Goal: Task Accomplishment & Management: Complete application form

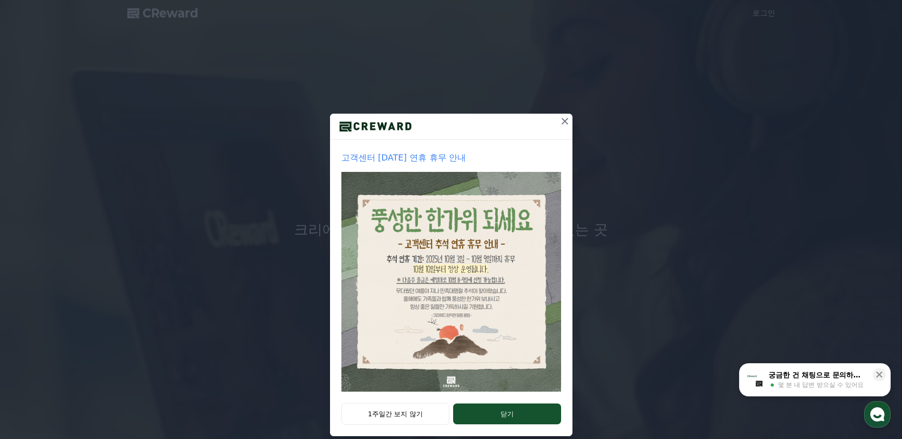
click at [562, 122] on icon at bounding box center [565, 121] width 7 height 7
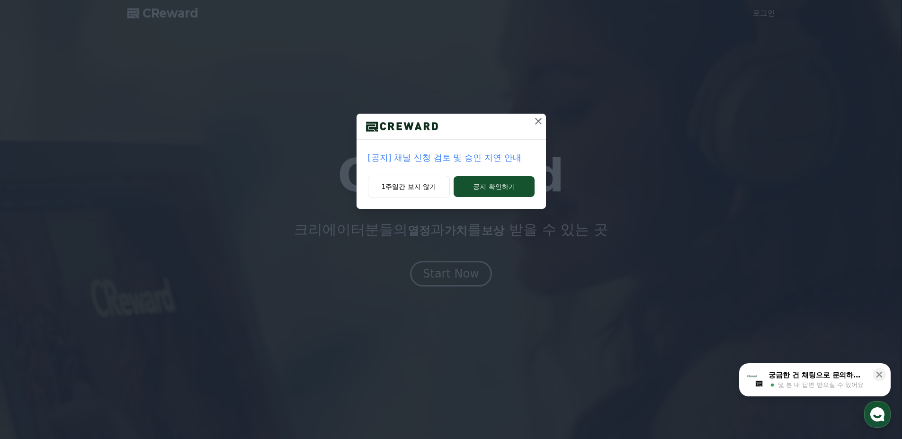
click at [535, 119] on icon at bounding box center [538, 121] width 11 height 11
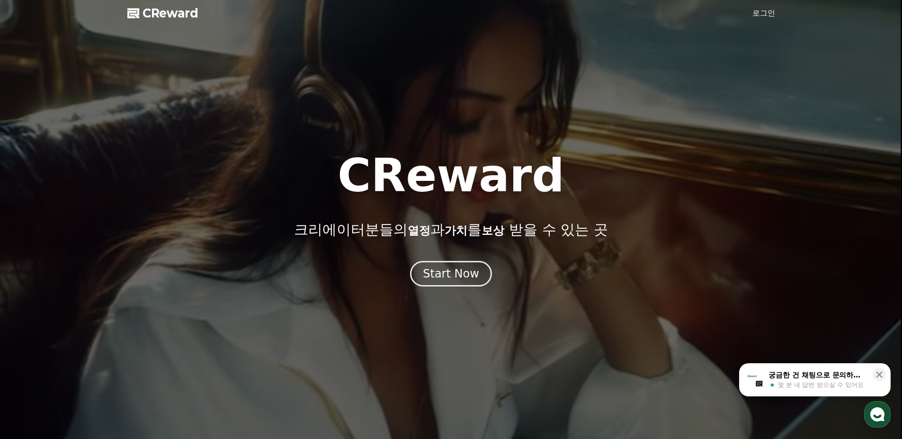
click at [770, 14] on link "로그인" at bounding box center [764, 13] width 23 height 11
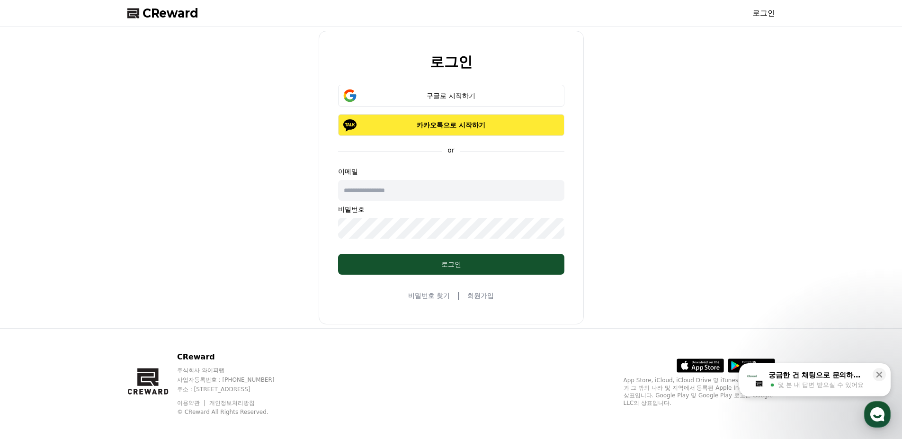
click at [448, 125] on p "카카오톡으로 시작하기" at bounding box center [451, 124] width 199 height 9
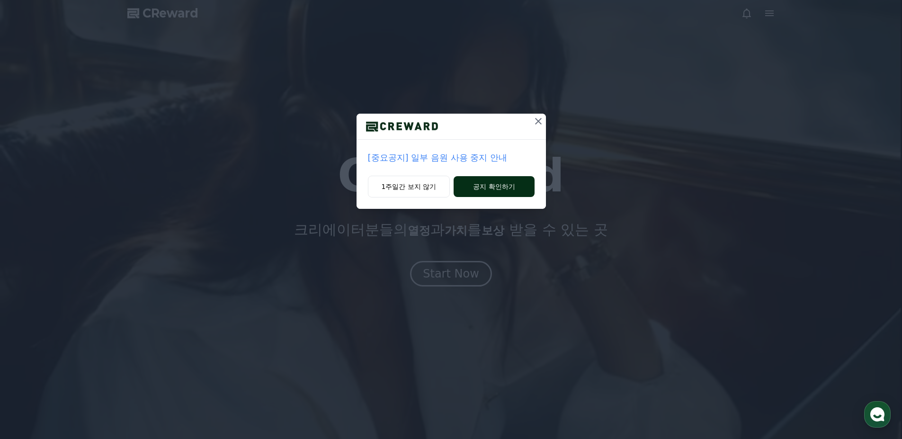
click at [490, 183] on button "공지 확인하기" at bounding box center [494, 186] width 81 height 21
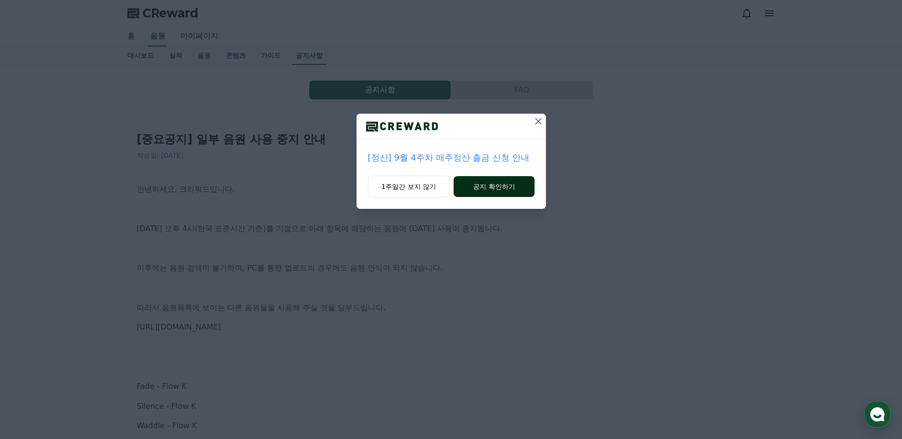
click at [493, 190] on button "공지 확인하기" at bounding box center [494, 186] width 81 height 21
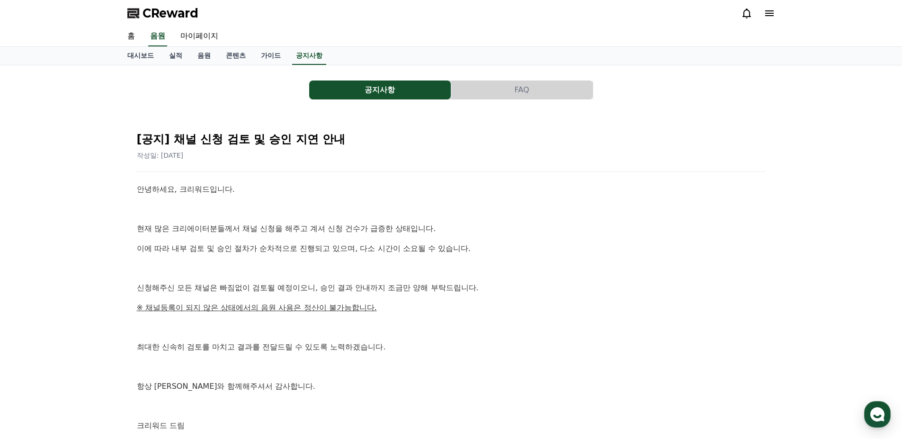
click at [170, 9] on span "CReward" at bounding box center [171, 13] width 56 height 15
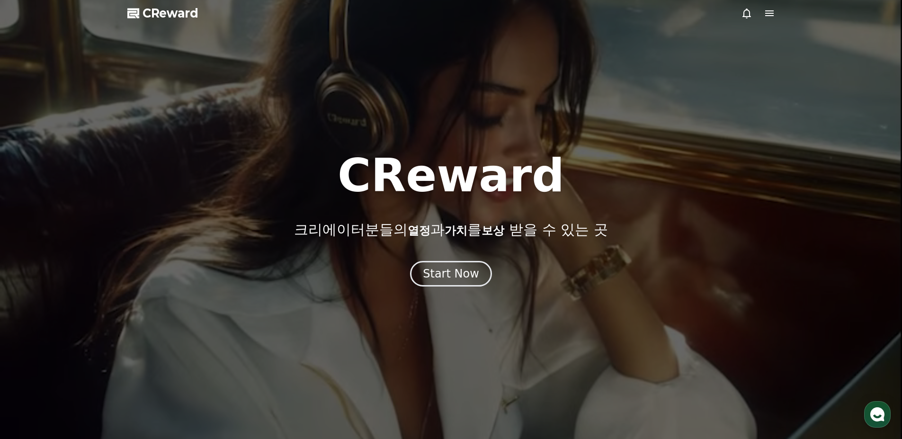
click at [778, 5] on div at bounding box center [451, 219] width 902 height 439
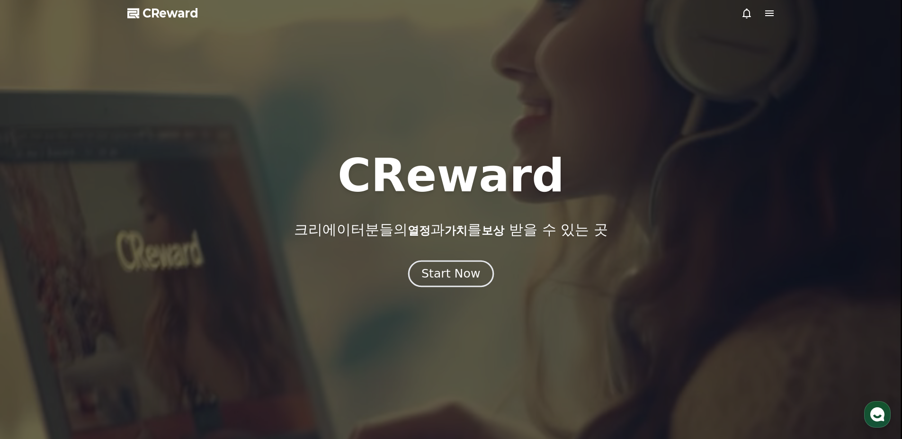
click at [461, 275] on div "Start Now" at bounding box center [451, 274] width 59 height 16
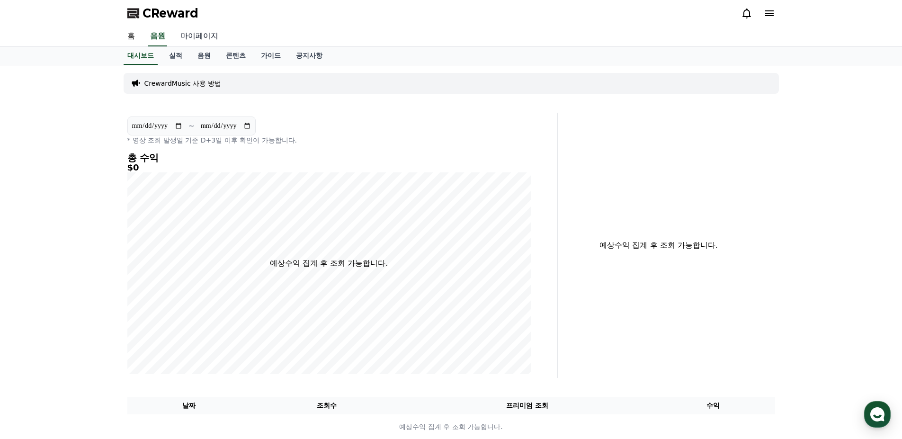
click at [197, 35] on link "마이페이지" at bounding box center [199, 37] width 53 height 20
select select "**********"
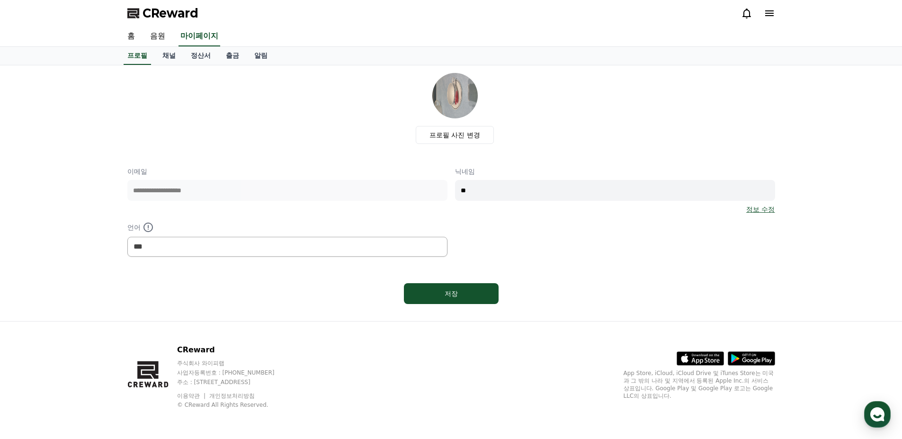
click at [762, 207] on link "정보 수정" at bounding box center [760, 209] width 28 height 9
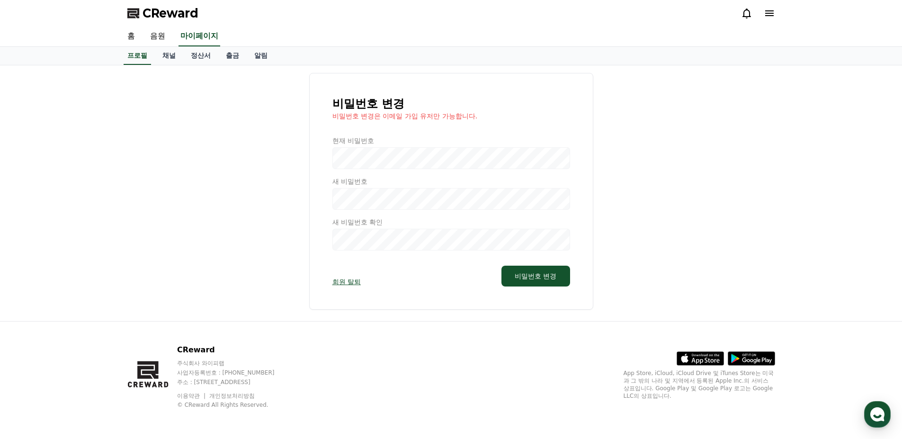
click at [357, 155] on div at bounding box center [451, 193] width 238 height 115
click at [550, 281] on button "비밀번호 변경" at bounding box center [536, 276] width 68 height 21
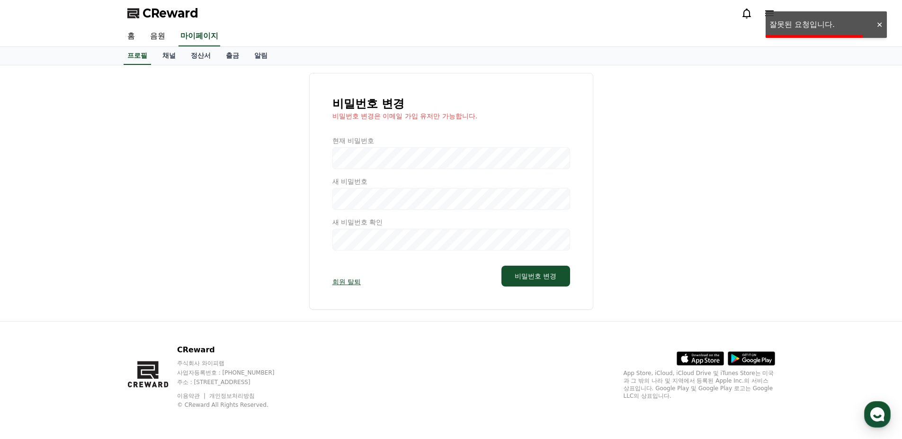
click at [380, 149] on div at bounding box center [451, 193] width 238 height 115
click at [377, 163] on div at bounding box center [451, 193] width 238 height 115
click at [354, 163] on div at bounding box center [451, 193] width 238 height 115
click at [354, 162] on div at bounding box center [451, 193] width 238 height 115
drag, startPoint x: 212, startPoint y: 117, endPoint x: 212, endPoint y: 107, distance: 10.0
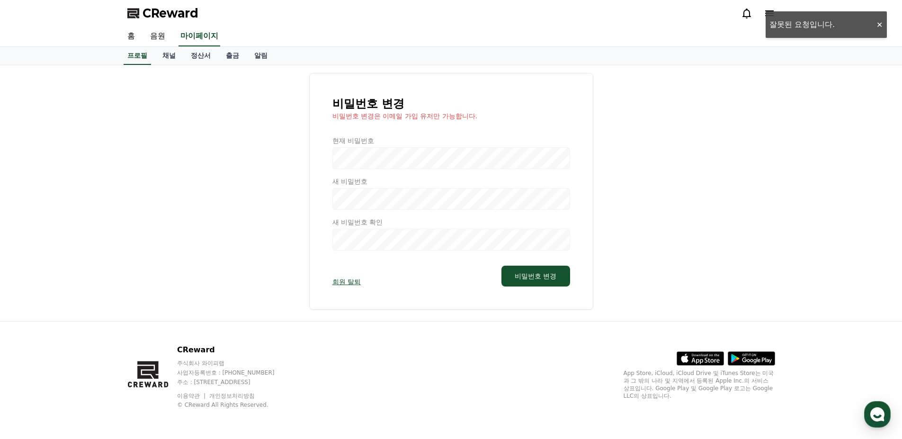
select select "**********"
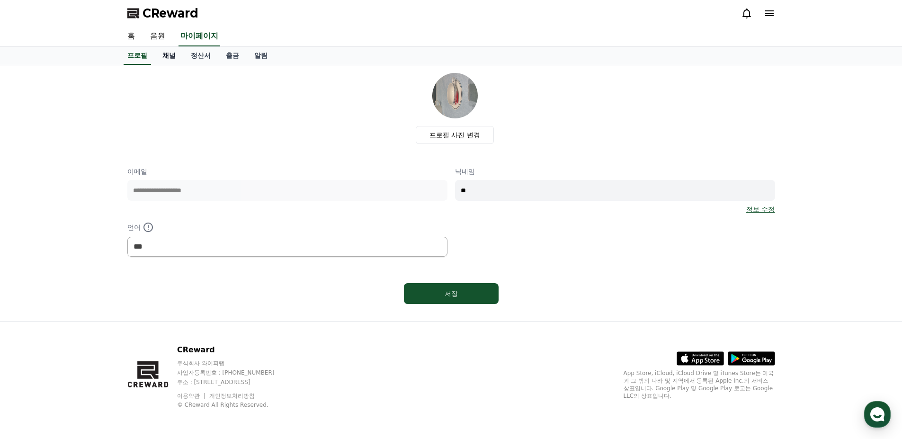
click at [178, 57] on link "채널" at bounding box center [169, 56] width 28 height 18
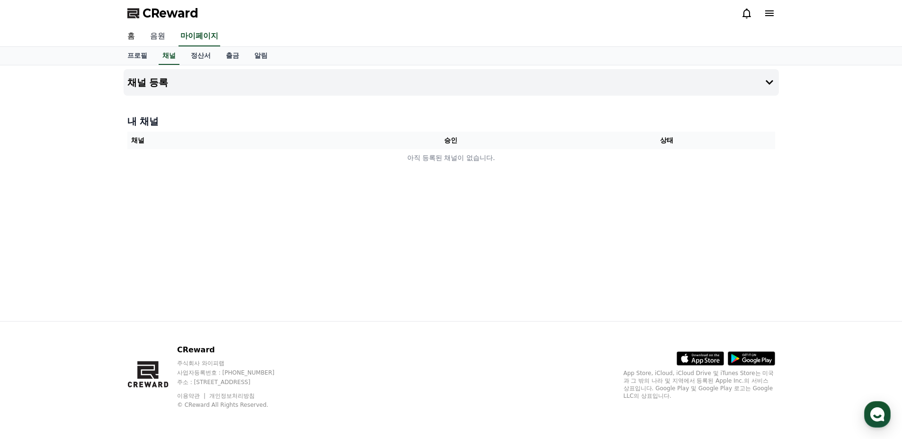
click at [169, 34] on link "음원" at bounding box center [158, 37] width 30 height 20
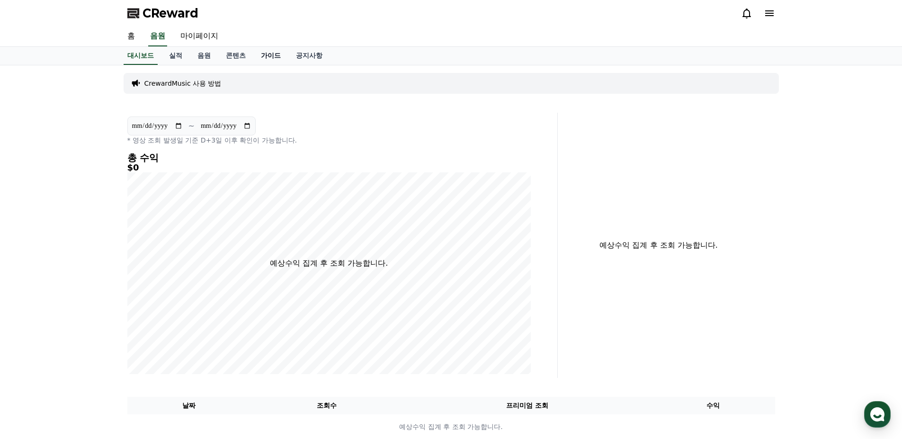
click at [276, 58] on link "가이드" at bounding box center [270, 56] width 35 height 18
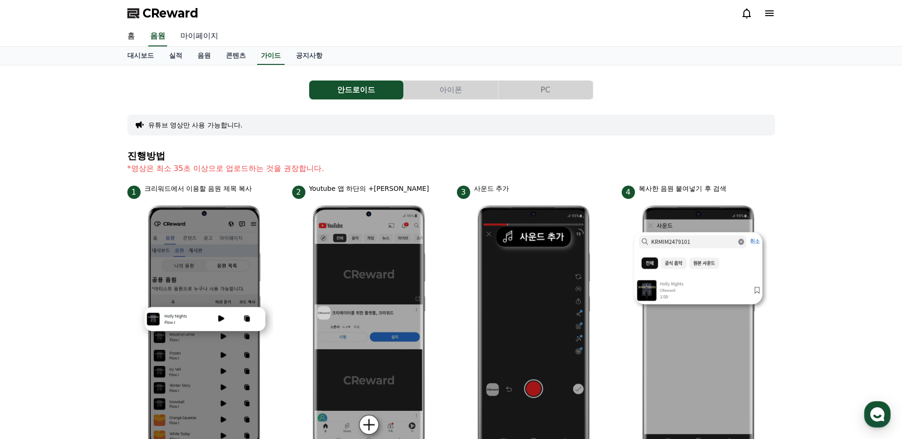
click at [193, 38] on link "마이페이지" at bounding box center [199, 37] width 53 height 20
select select "**********"
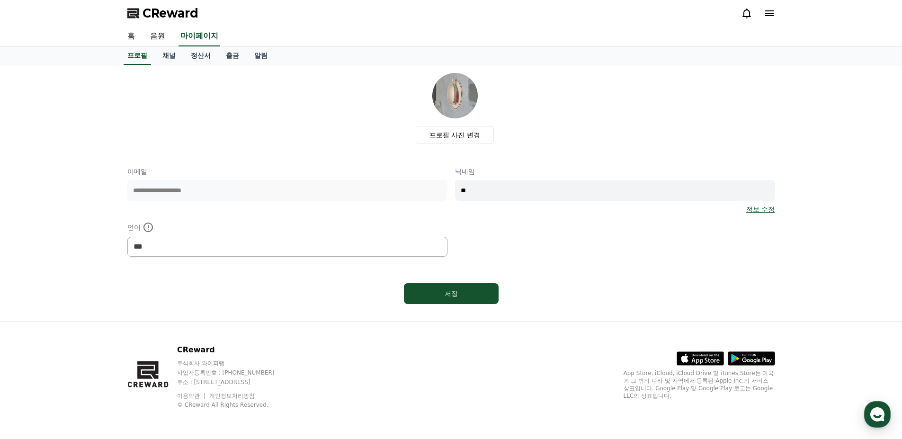
click at [768, 9] on icon at bounding box center [769, 13] width 11 height 11
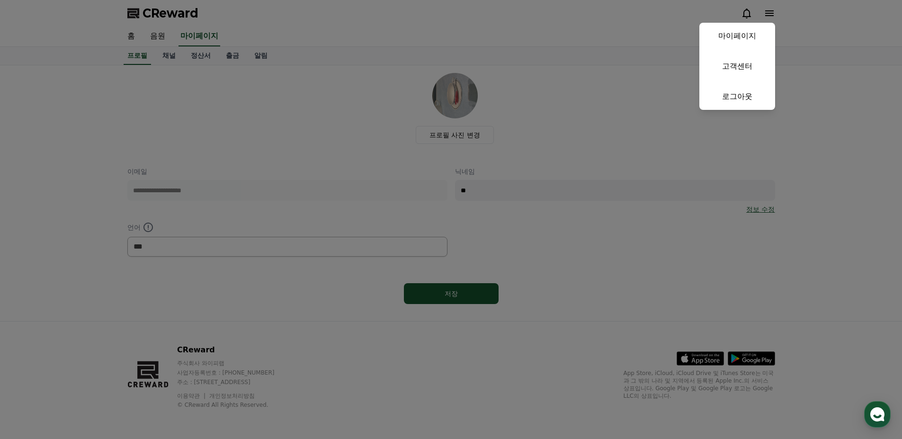
click at [153, 64] on button "close" at bounding box center [451, 219] width 902 height 439
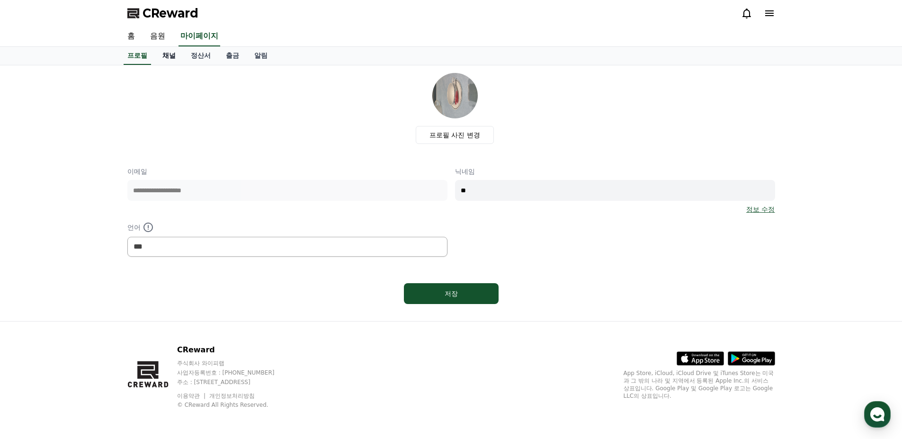
click at [169, 51] on link "채널" at bounding box center [169, 56] width 28 height 18
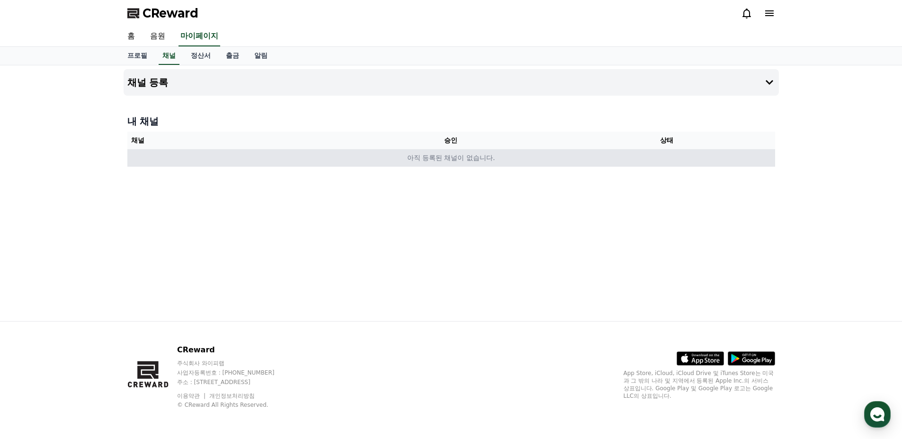
click at [507, 154] on td "아직 등록된 채널이 없습니다." at bounding box center [451, 158] width 648 height 18
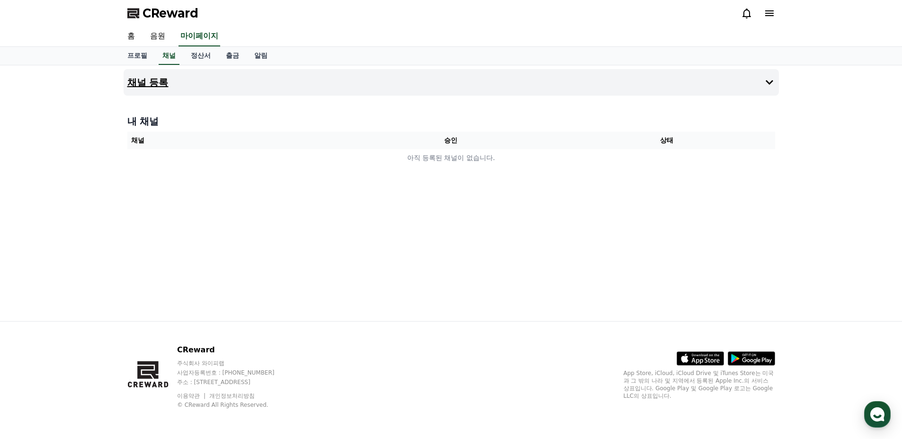
click at [161, 79] on h4 "채널 등록" at bounding box center [147, 82] width 41 height 10
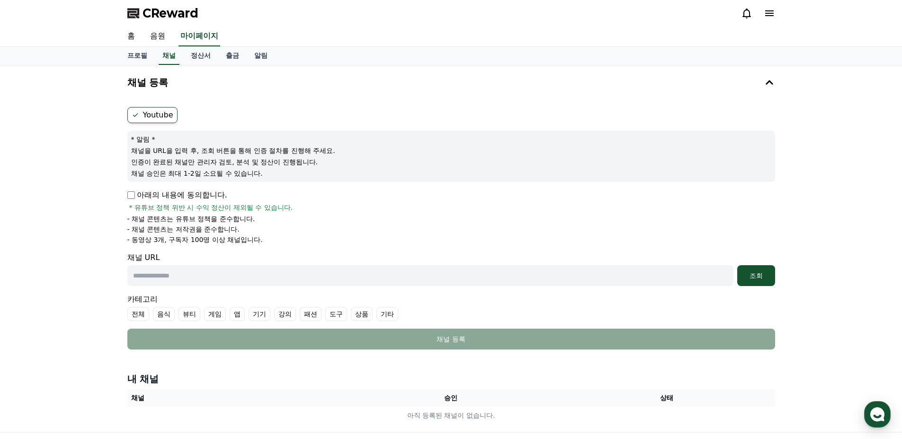
click at [135, 198] on p "아래의 내용에 동의합니다." at bounding box center [177, 194] width 100 height 11
click at [170, 117] on label "Youtube" at bounding box center [152, 115] width 50 height 16
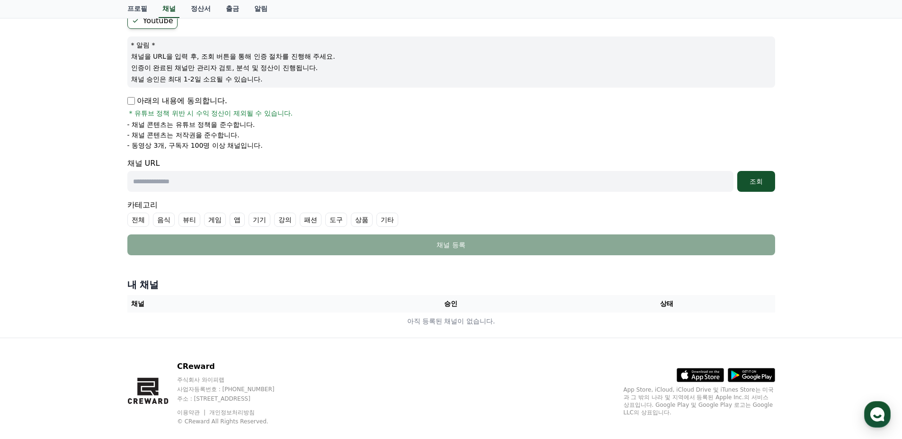
scroll to position [95, 0]
click at [233, 188] on input "text" at bounding box center [430, 180] width 606 height 21
paste input "**********"
type input "**********"
click at [762, 183] on div "조회" at bounding box center [756, 180] width 30 height 9
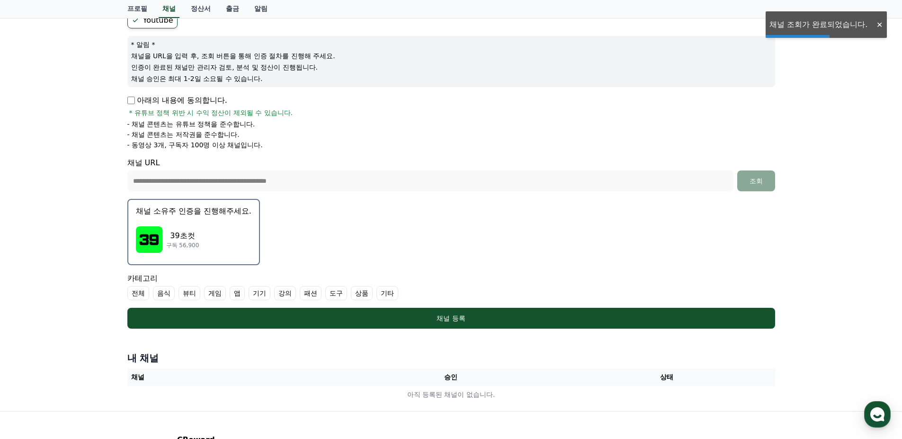
click at [151, 231] on img "button" at bounding box center [149, 239] width 27 height 27
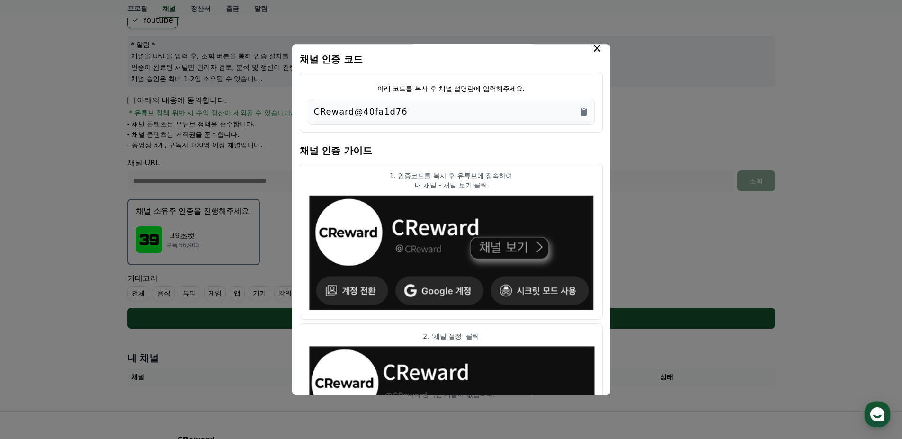
scroll to position [0, 0]
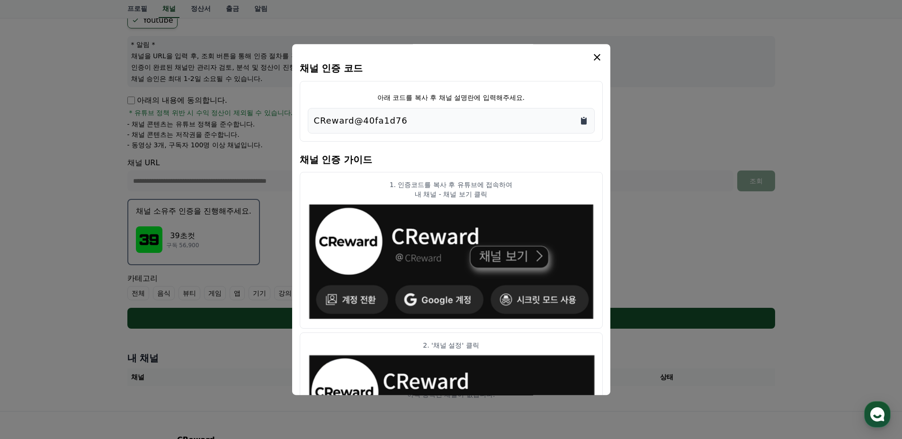
click at [580, 122] on icon "Copy to clipboard" at bounding box center [583, 120] width 9 height 9
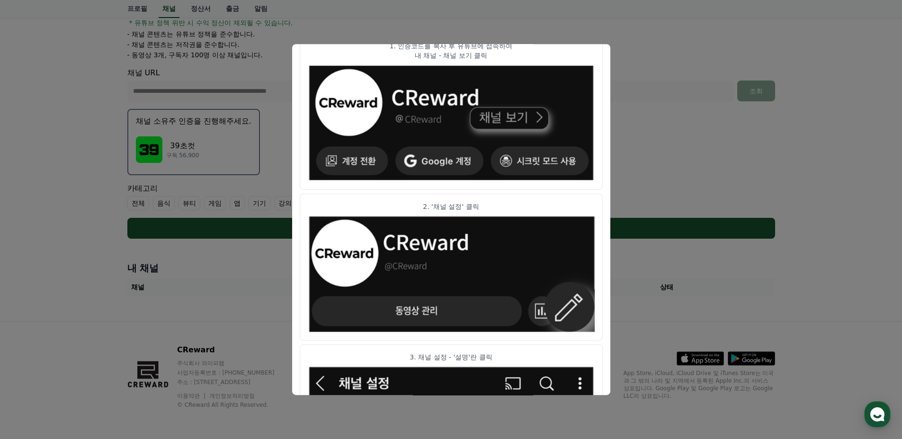
scroll to position [40, 0]
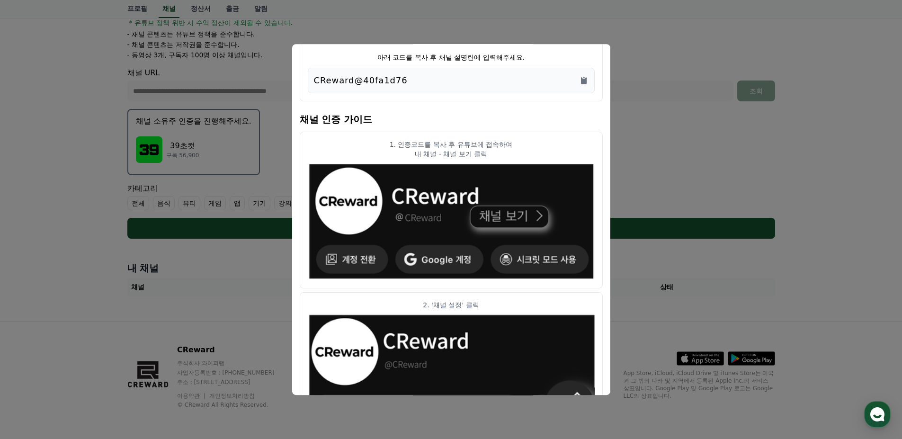
click at [660, 132] on button "close modal" at bounding box center [451, 219] width 902 height 439
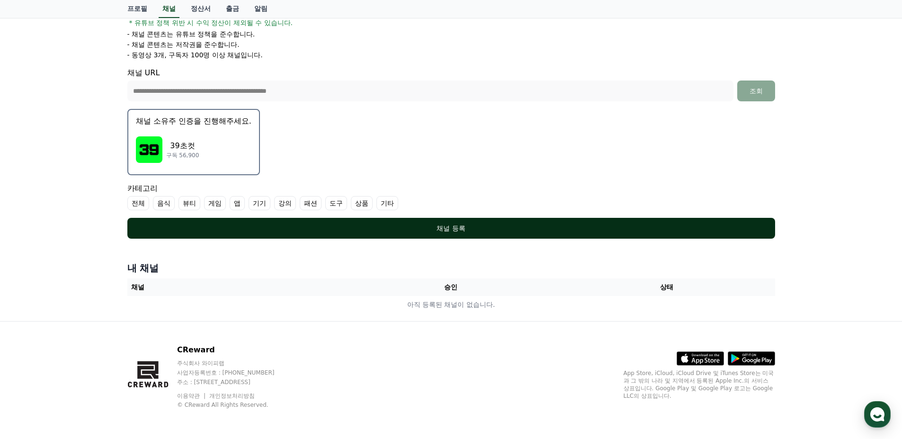
click at [327, 233] on div "채널 등록" at bounding box center [451, 228] width 610 height 9
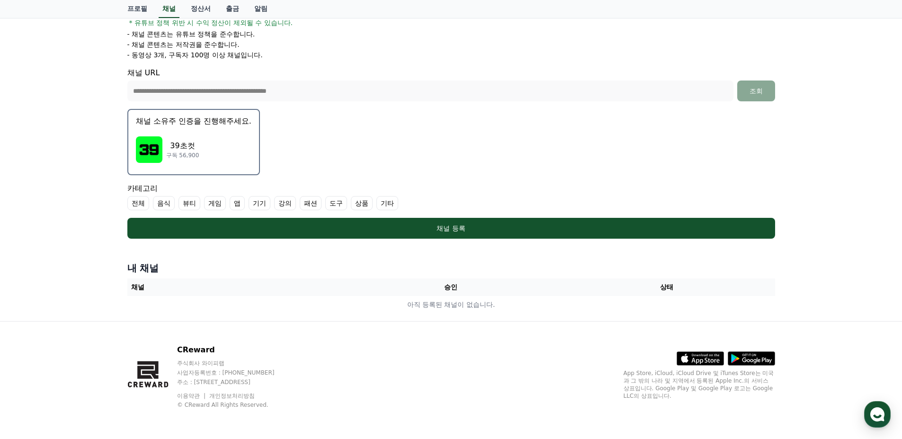
click at [132, 205] on label "전체" at bounding box center [138, 203] width 22 height 14
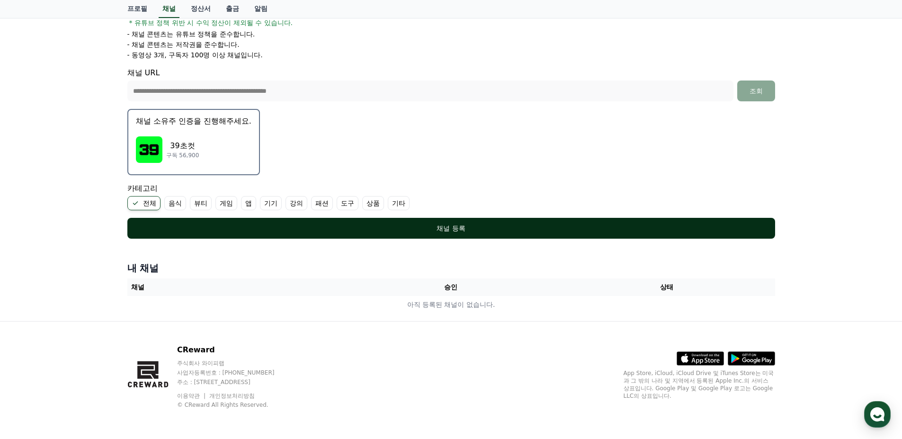
click at [389, 231] on div "채널 등록" at bounding box center [451, 228] width 610 height 9
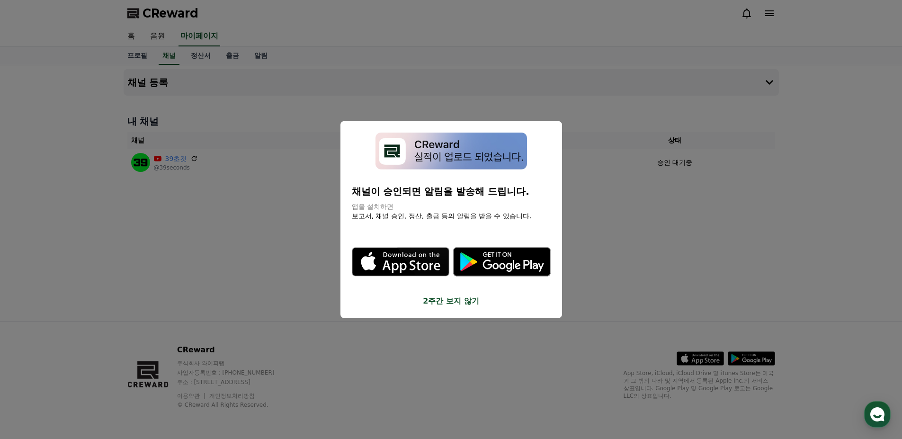
click at [440, 305] on button "2주간 보지 않기" at bounding box center [451, 301] width 199 height 11
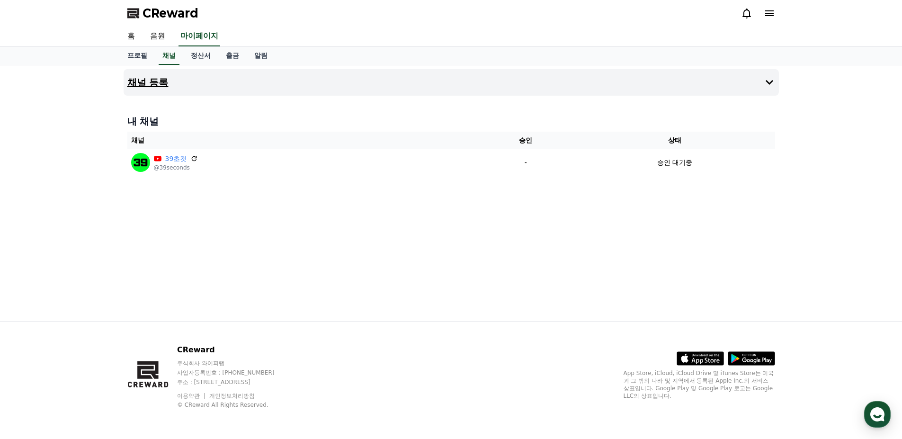
click at [170, 81] on button "채널 등록" at bounding box center [451, 82] width 655 height 27
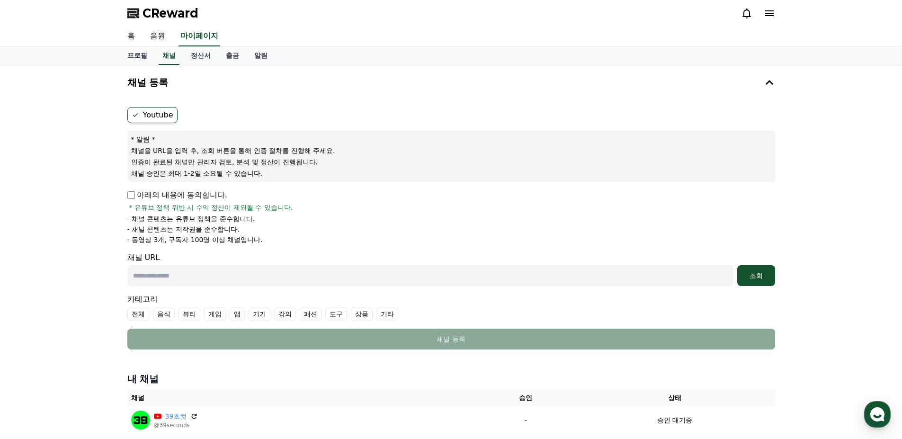
click at [220, 281] on input "text" at bounding box center [430, 275] width 606 height 21
paste input "**********"
type input "**********"
click at [765, 281] on button "조회" at bounding box center [756, 275] width 38 height 21
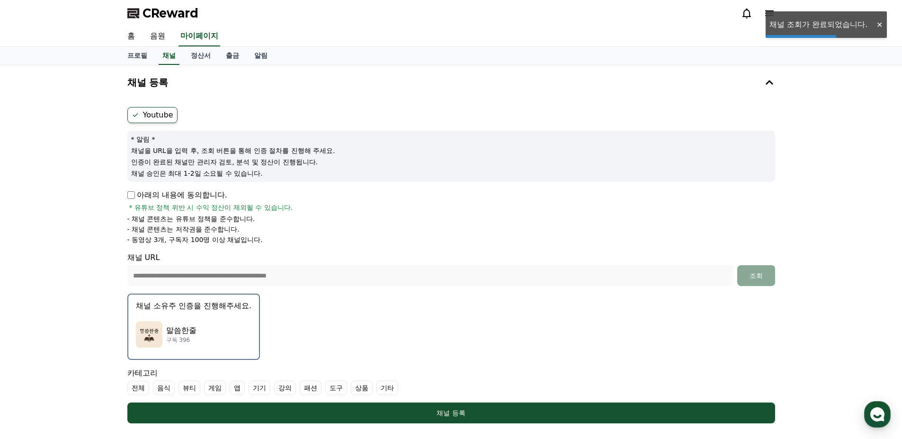
click at [153, 332] on img "button" at bounding box center [149, 334] width 27 height 27
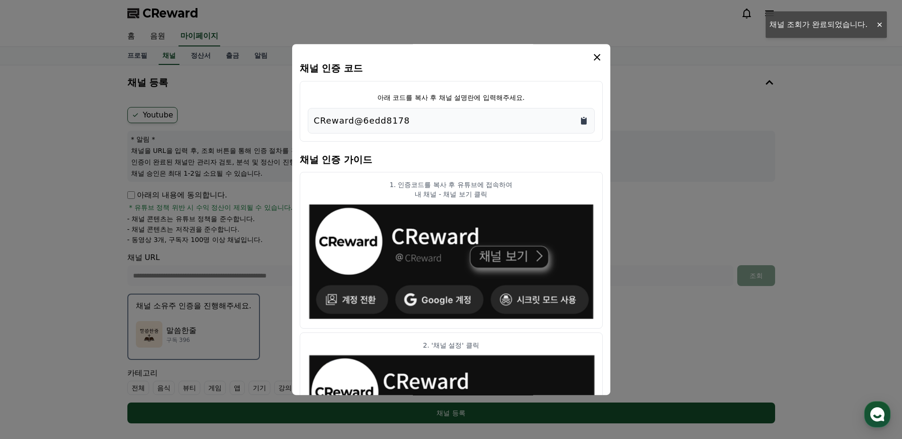
click at [583, 119] on icon "Copy to clipboard" at bounding box center [584, 120] width 6 height 7
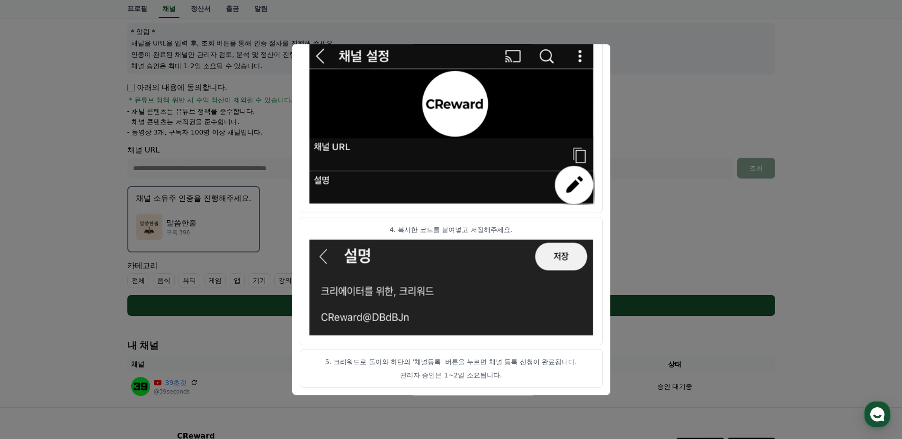
scroll to position [194, 0]
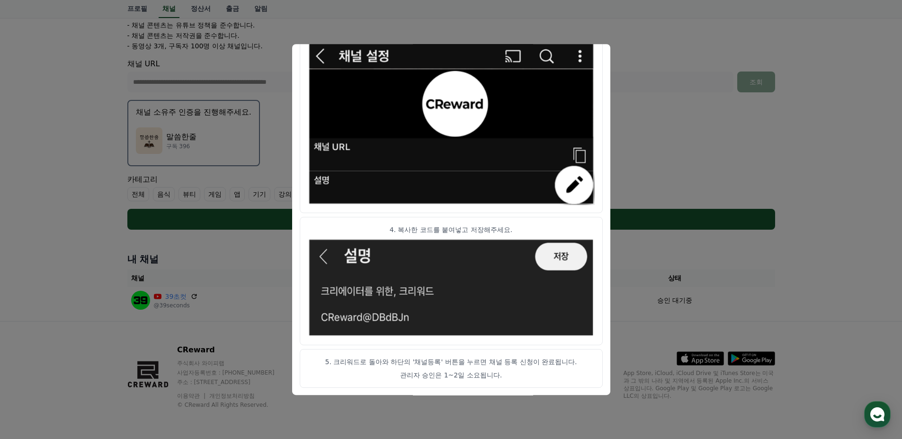
drag, startPoint x: 788, startPoint y: 275, endPoint x: 780, endPoint y: 275, distance: 7.6
click at [782, 275] on button "close modal" at bounding box center [451, 219] width 902 height 439
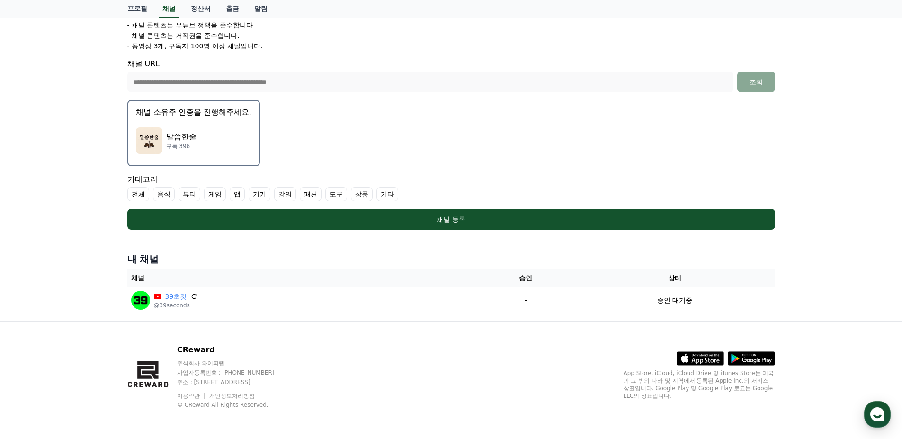
click at [170, 127] on div "말씀한줄 구독 396" at bounding box center [194, 141] width 116 height 38
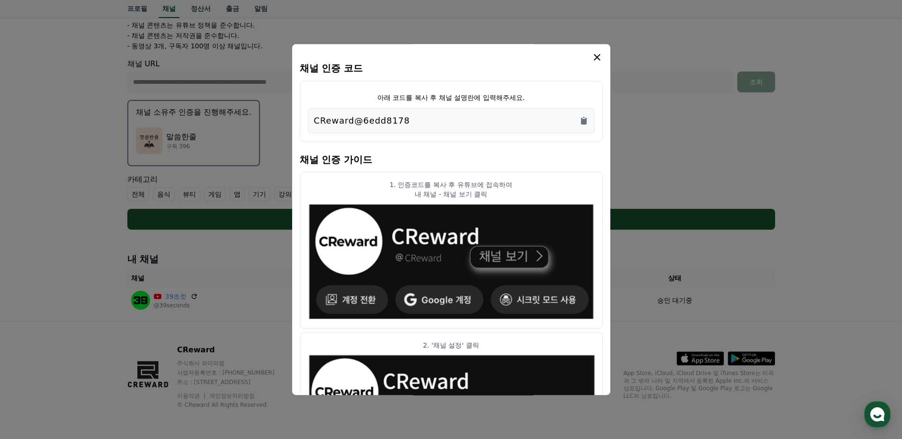
click at [601, 58] on icon "modal" at bounding box center [597, 57] width 11 height 11
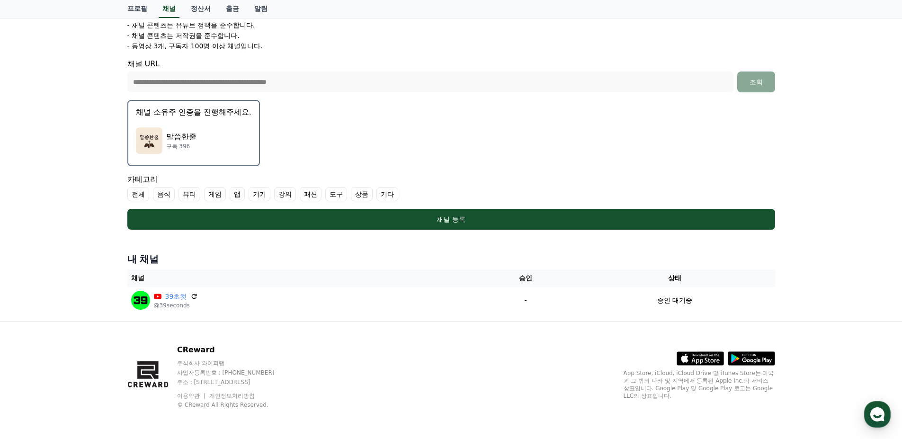
click at [386, 191] on label "기타" at bounding box center [388, 194] width 22 height 14
click at [180, 142] on p "말씀한줄" at bounding box center [181, 136] width 30 height 11
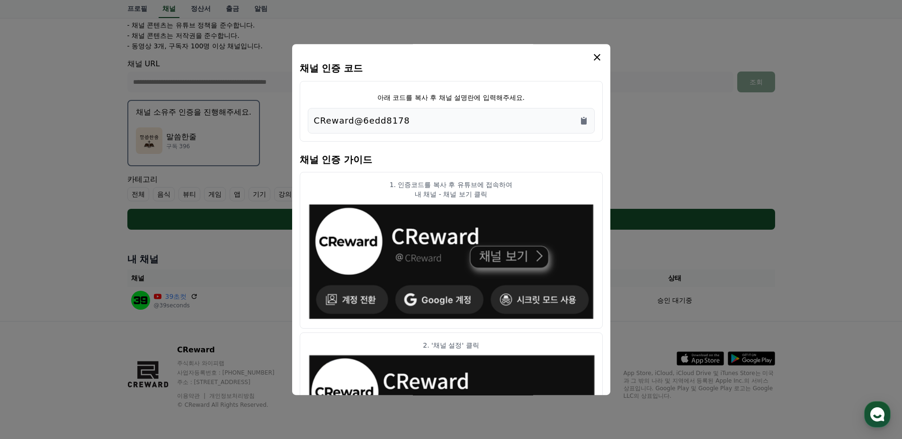
click at [596, 60] on icon "modal" at bounding box center [597, 57] width 11 height 11
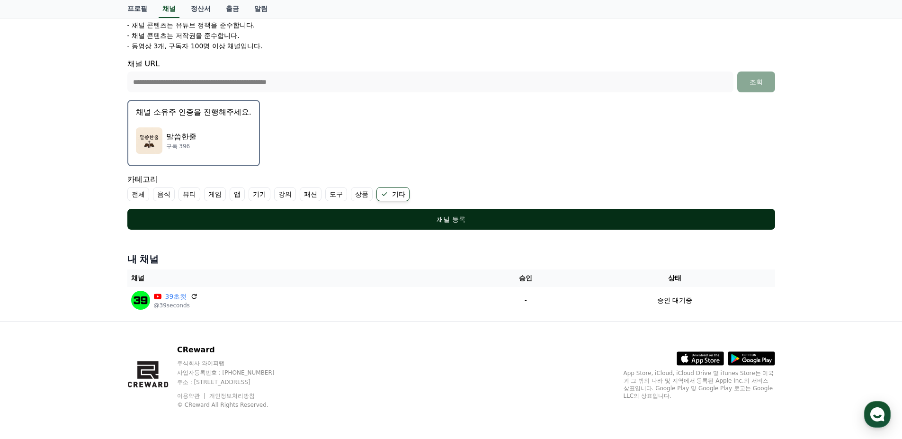
click at [297, 223] on div "채널 등록" at bounding box center [451, 219] width 610 height 9
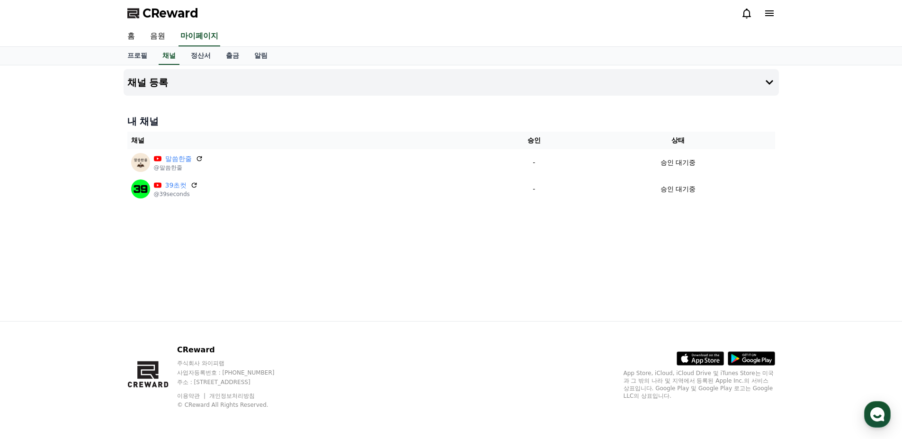
drag, startPoint x: 251, startPoint y: 261, endPoint x: 248, endPoint y: 256, distance: 5.5
click at [251, 261] on div "채널 등록 내 채널 채널 승인 상태 말씀한줄 @말씀한줄 - 승인 대기중 39초컷 @39seconds - 승인 대기중" at bounding box center [451, 193] width 663 height 256
